Goal: Information Seeking & Learning: Find specific fact

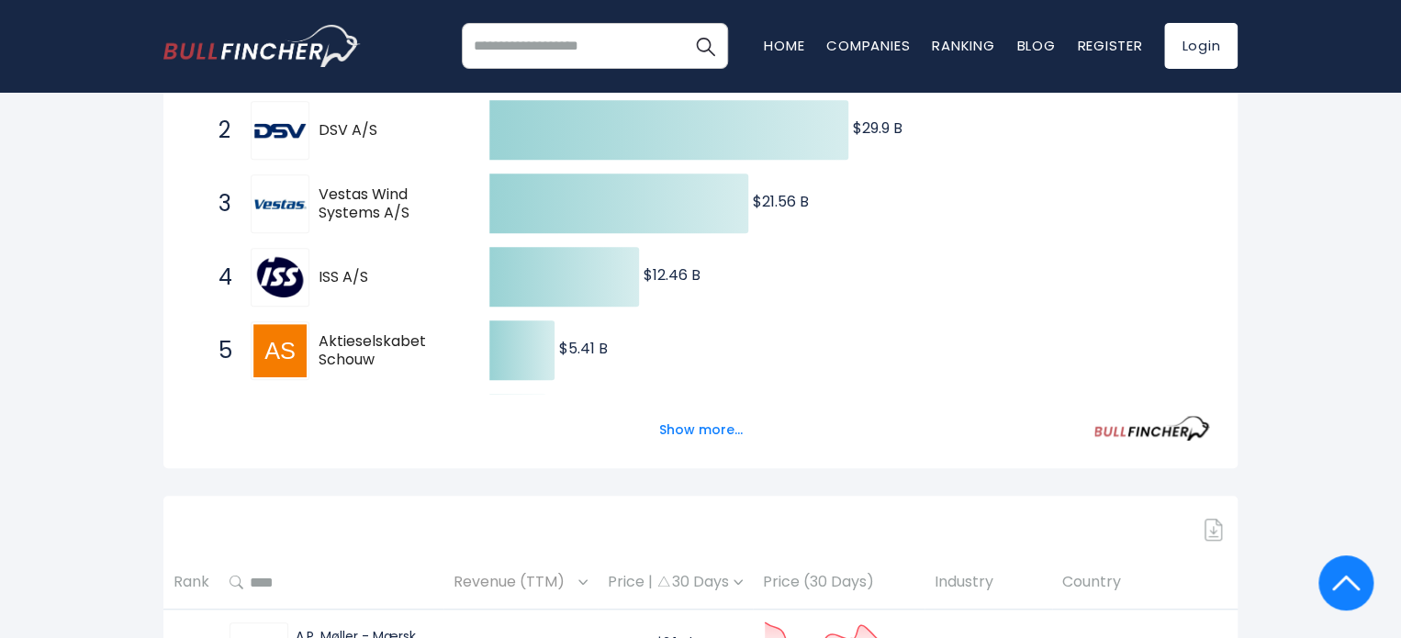
scroll to position [459, 0]
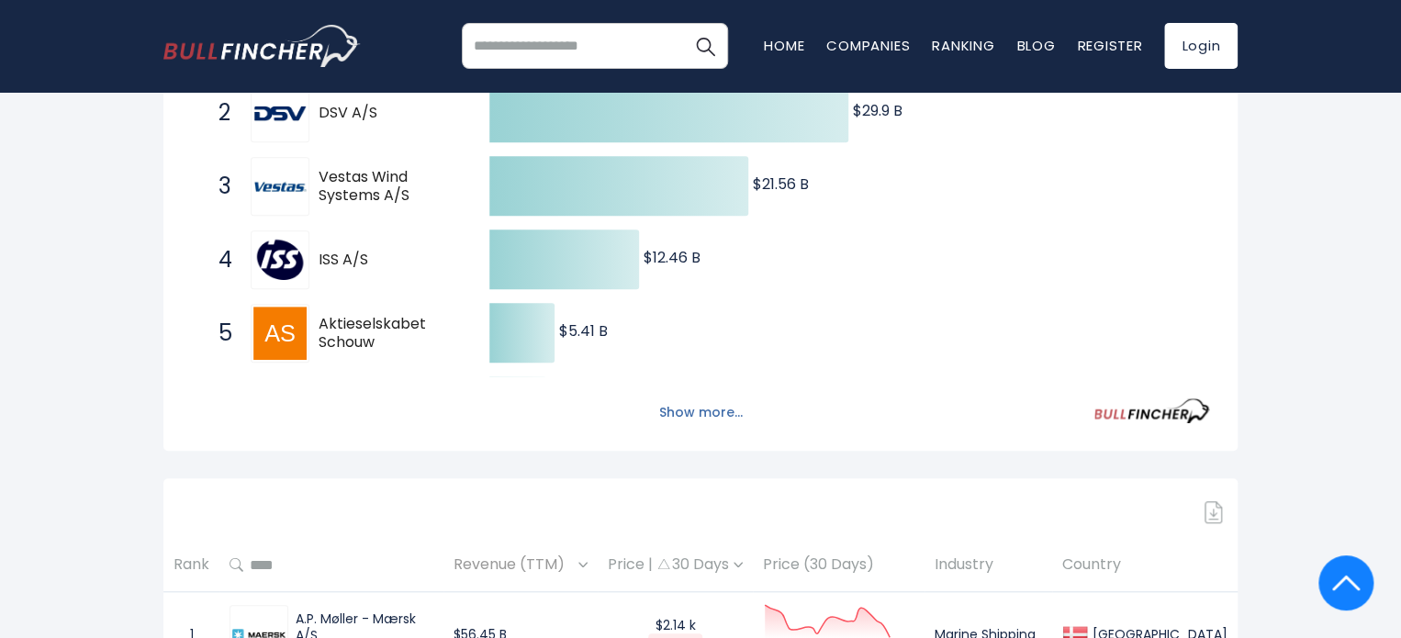
click at [701, 414] on button "Show more..." at bounding box center [701, 413] width 106 height 30
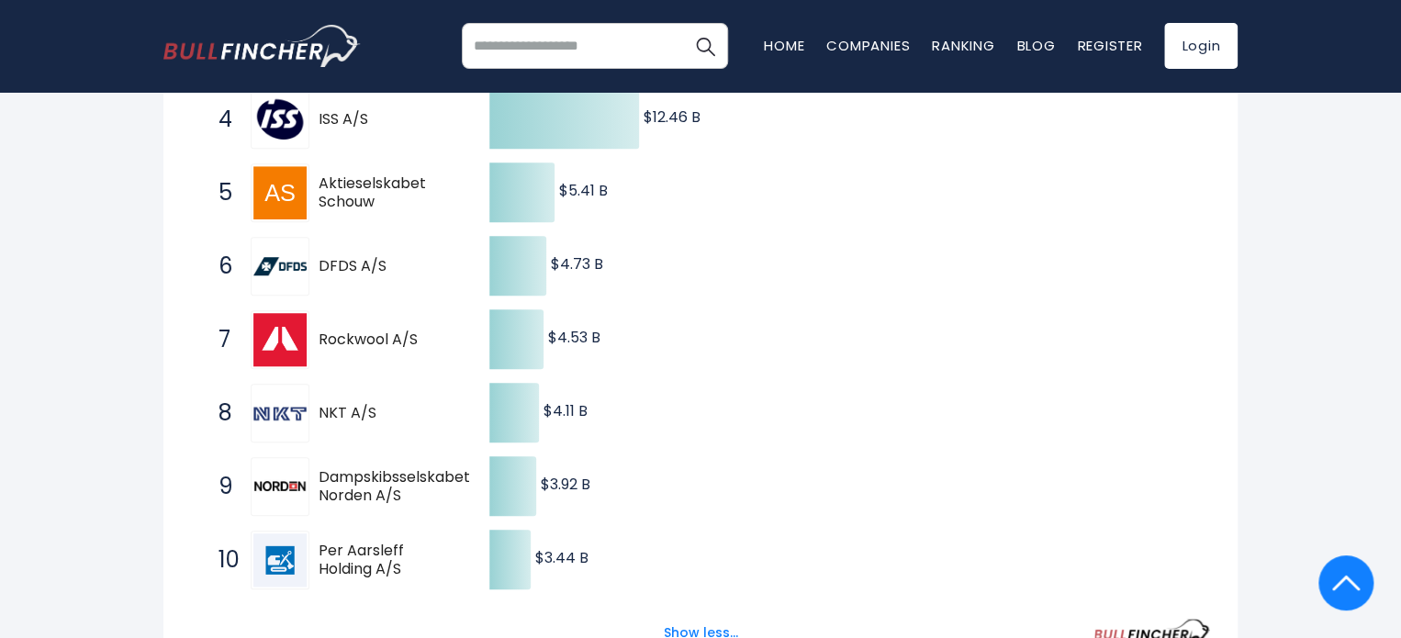
scroll to position [643, 0]
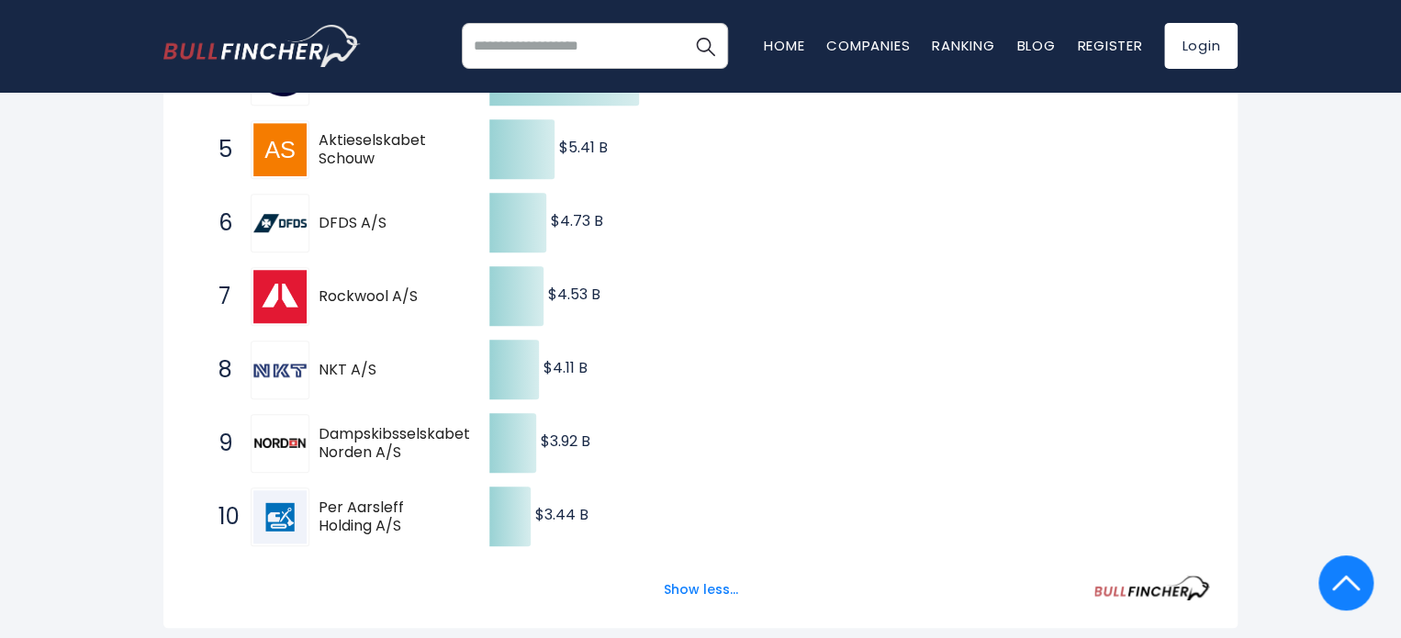
drag, startPoint x: 322, startPoint y: 370, endPoint x: 371, endPoint y: 371, distance: 48.7
click at [371, 371] on span "NKT A/S" at bounding box center [388, 370] width 139 height 19
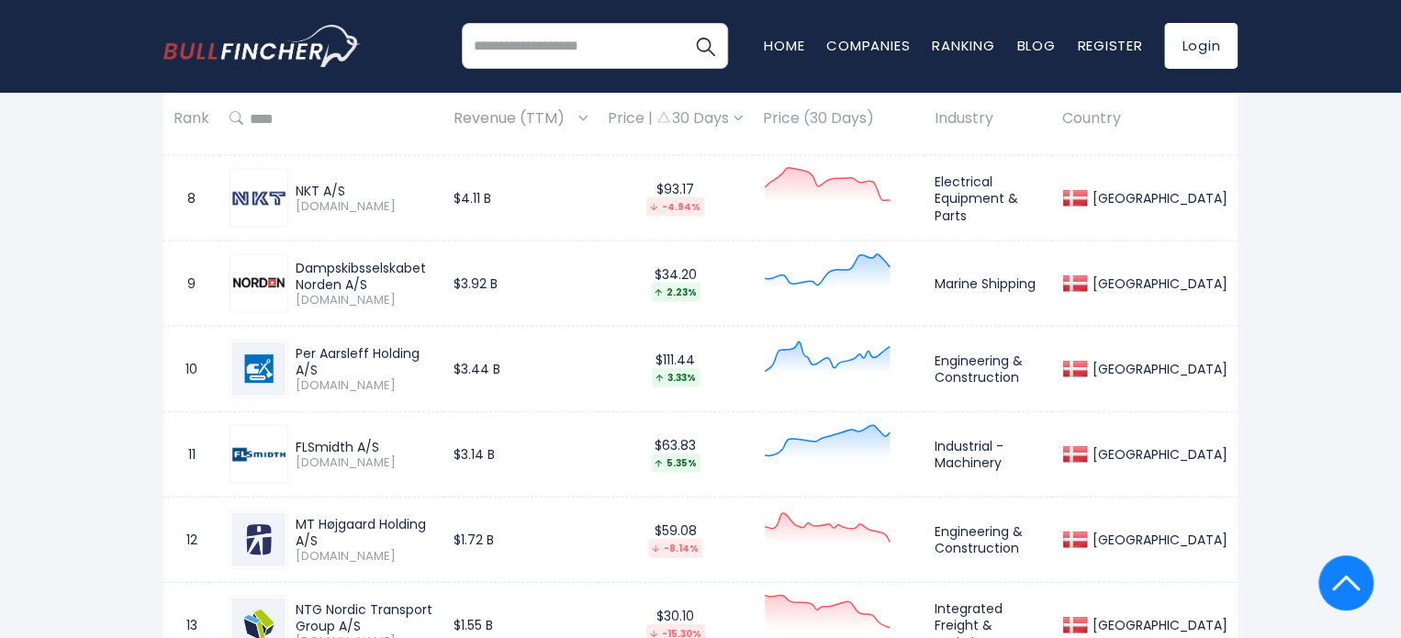
scroll to position [1929, 0]
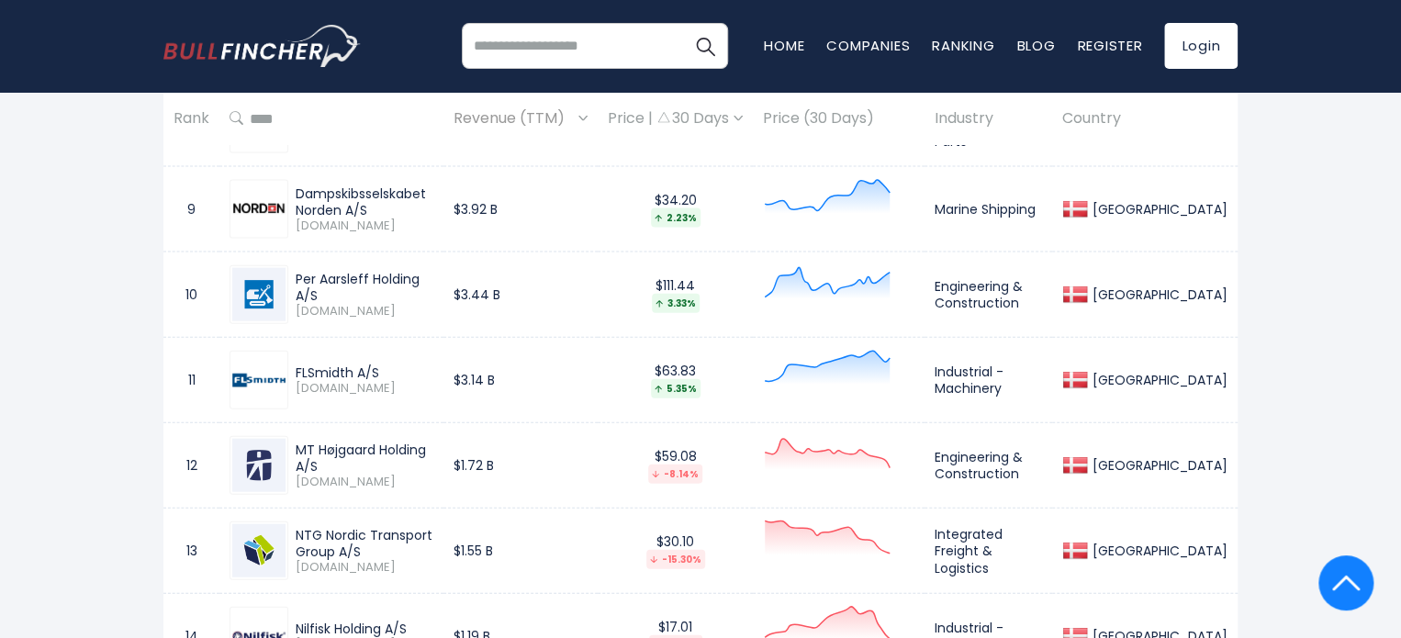
drag, startPoint x: 298, startPoint y: 281, endPoint x: 445, endPoint y: 282, distance: 146.9
click at [433, 282] on div "Per Aarsleff Holding A/S" at bounding box center [365, 287] width 138 height 33
copy div "Per Aarsleff Holding A/S"
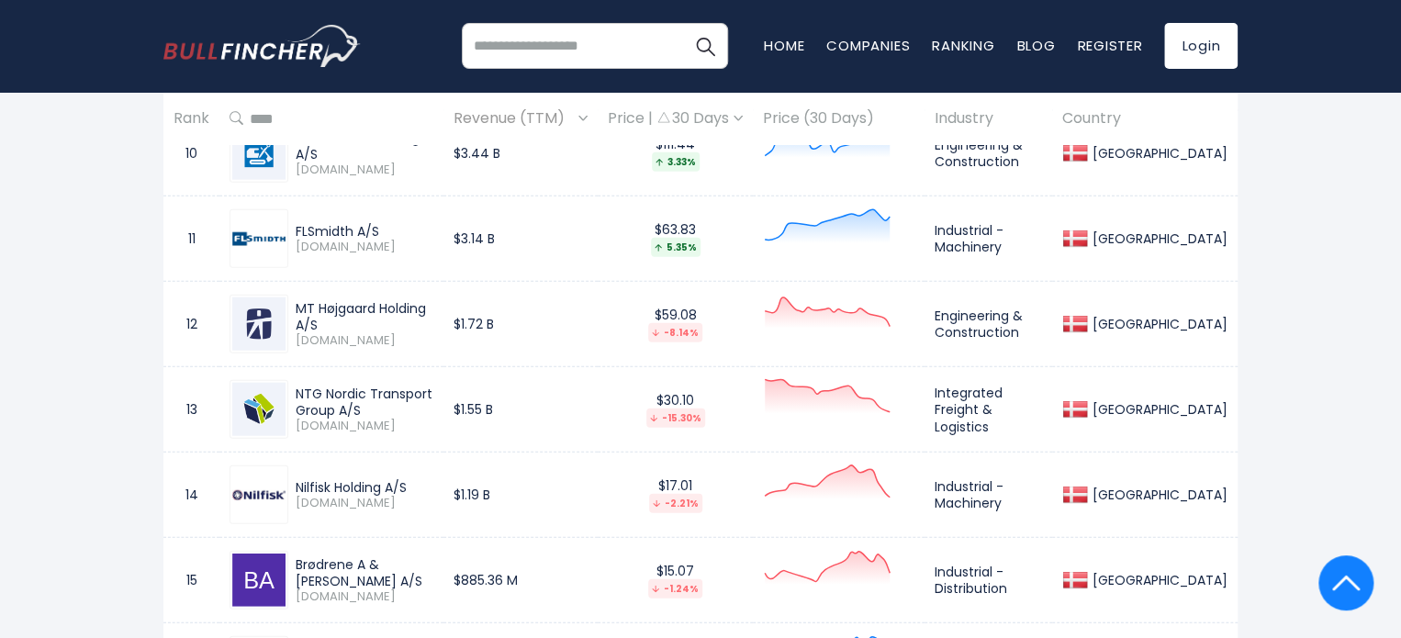
scroll to position [2112, 0]
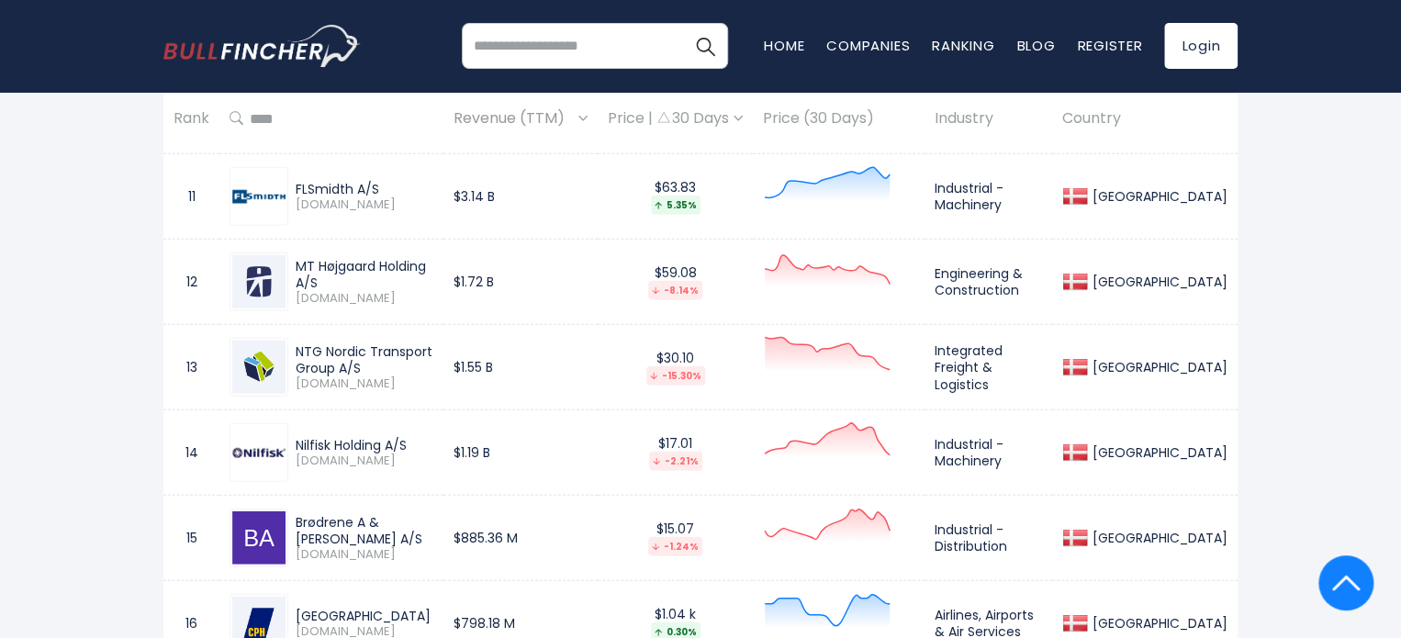
drag, startPoint x: 295, startPoint y: 443, endPoint x: 333, endPoint y: 442, distance: 38.6
click at [333, 442] on div "Nilfisk Holding A/S" at bounding box center [365, 445] width 138 height 17
drag, startPoint x: 298, startPoint y: 275, endPoint x: 453, endPoint y: 269, distance: 155.3
click at [433, 269] on div "MT Højgaard Holding A/S" at bounding box center [365, 274] width 138 height 33
copy div "MT Højgaard Holding A/S"
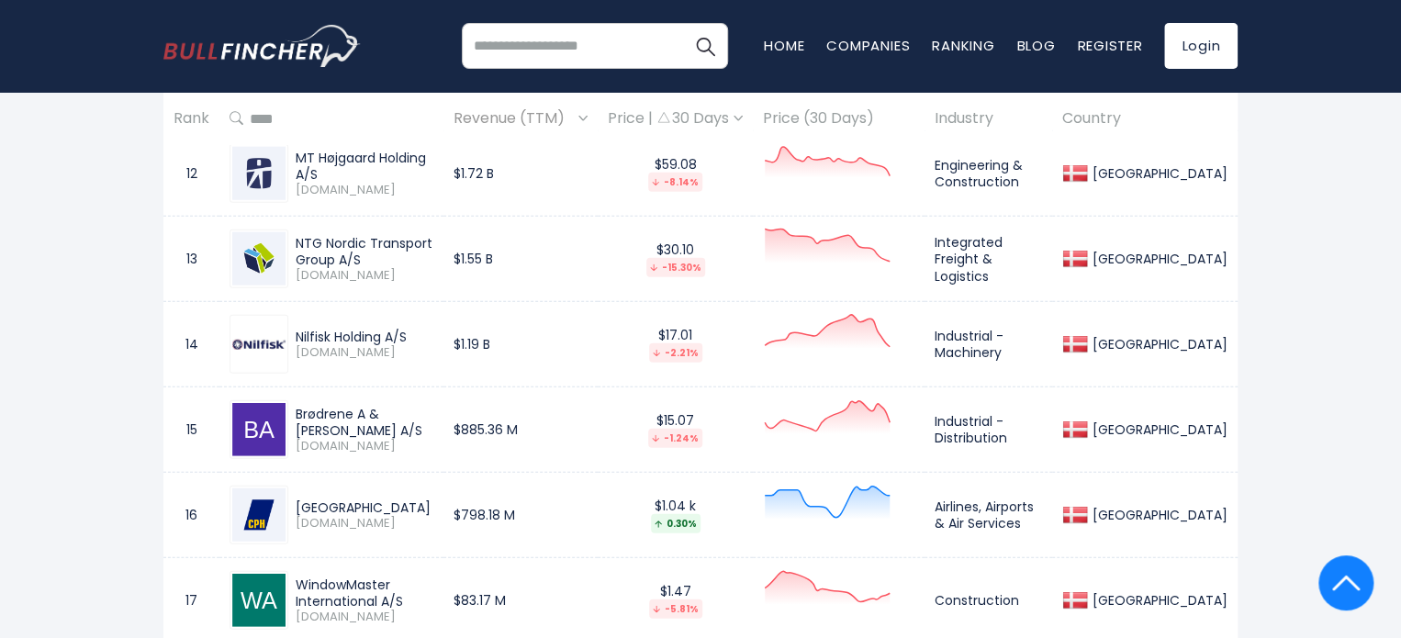
scroll to position [2204, 0]
